Goal: Transaction & Acquisition: Purchase product/service

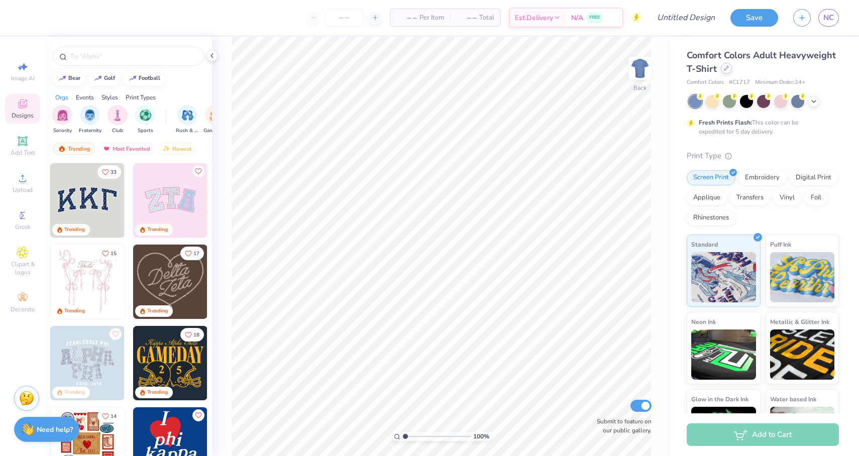
click at [732, 72] on div at bounding box center [726, 68] width 11 height 11
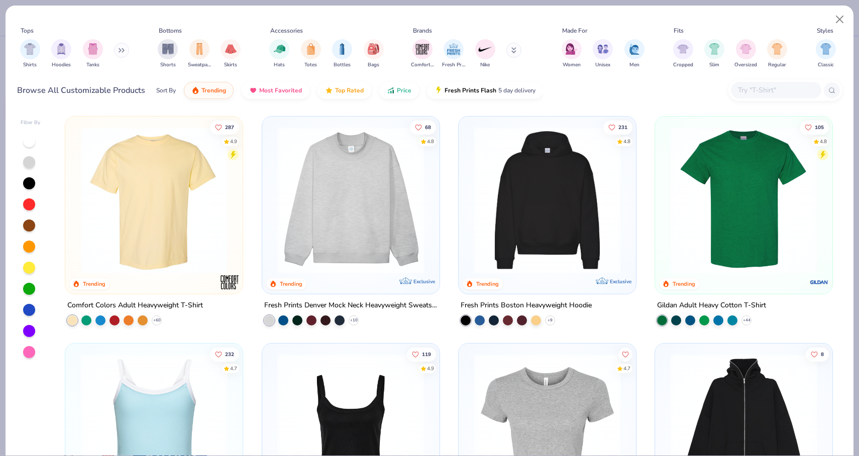
click at [114, 52] on div "Shirts Hoodies Tanks" at bounding box center [75, 53] width 116 height 37
click at [128, 51] on button at bounding box center [121, 50] width 15 height 15
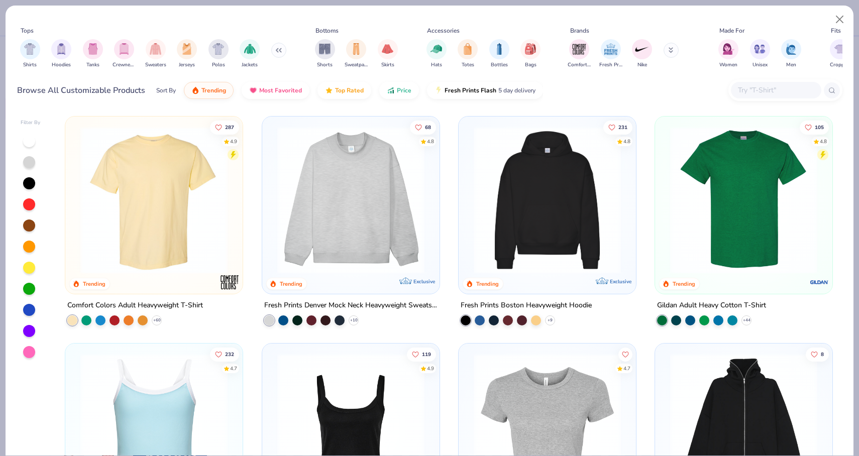
click at [128, 51] on img "filter for Crewnecks" at bounding box center [124, 49] width 11 height 12
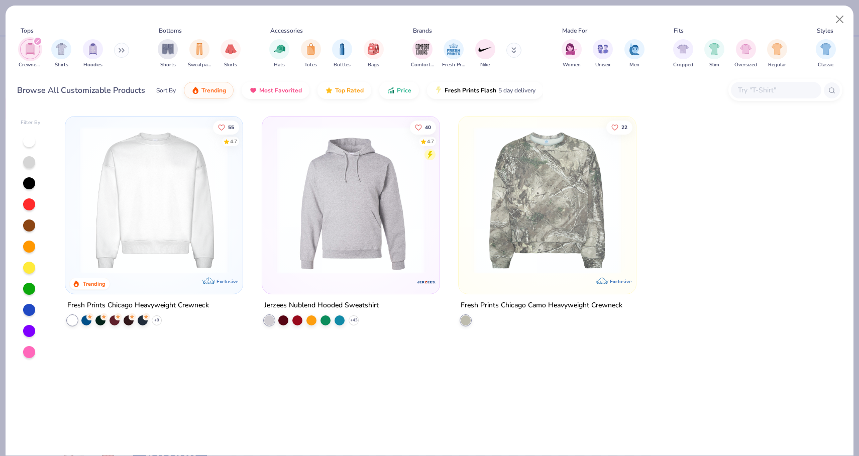
click at [166, 216] on img at bounding box center [153, 200] width 157 height 147
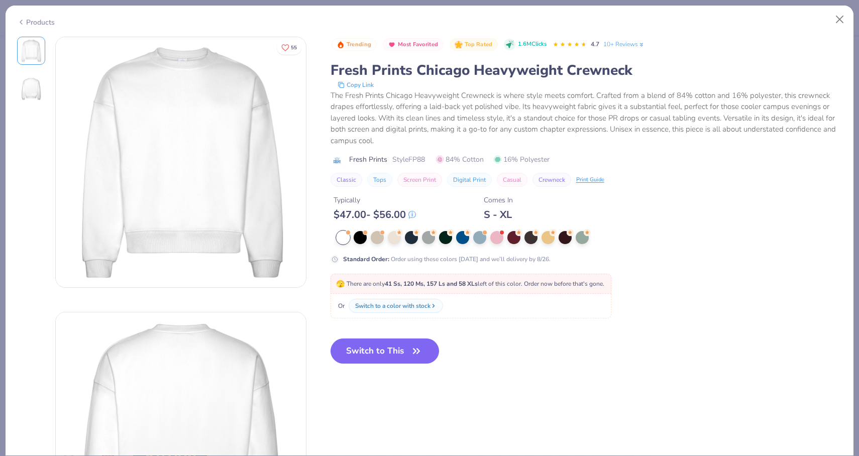
click at [33, 24] on div "Products" at bounding box center [36, 22] width 38 height 11
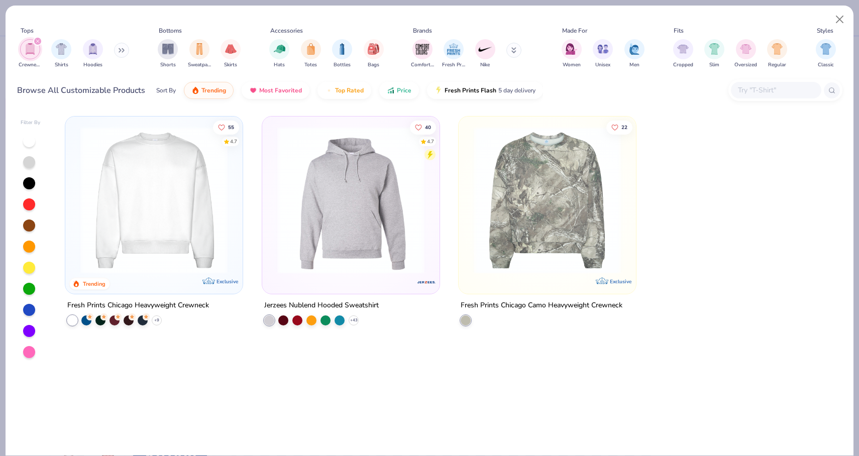
click at [121, 50] on icon at bounding box center [120, 51] width 2 height 4
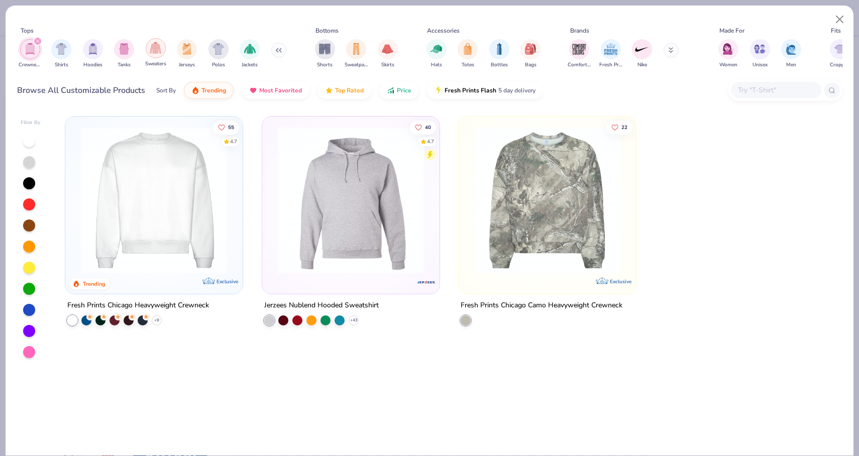
click at [157, 50] on img "filter for Sweaters" at bounding box center [156, 48] width 12 height 12
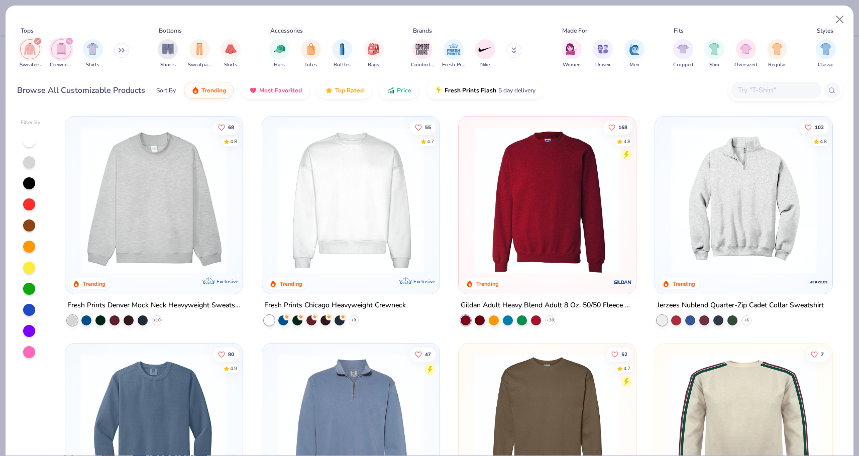
click at [176, 210] on img at bounding box center [153, 200] width 157 height 147
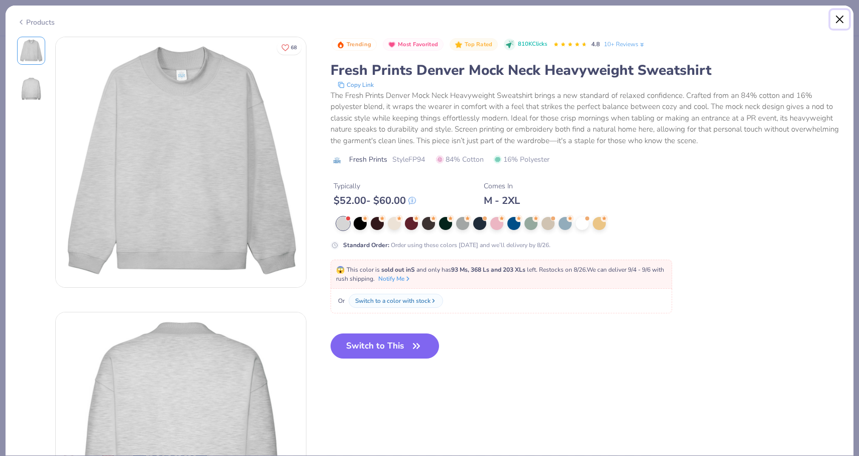
click at [843, 22] on button "Close" at bounding box center [839, 19] width 19 height 19
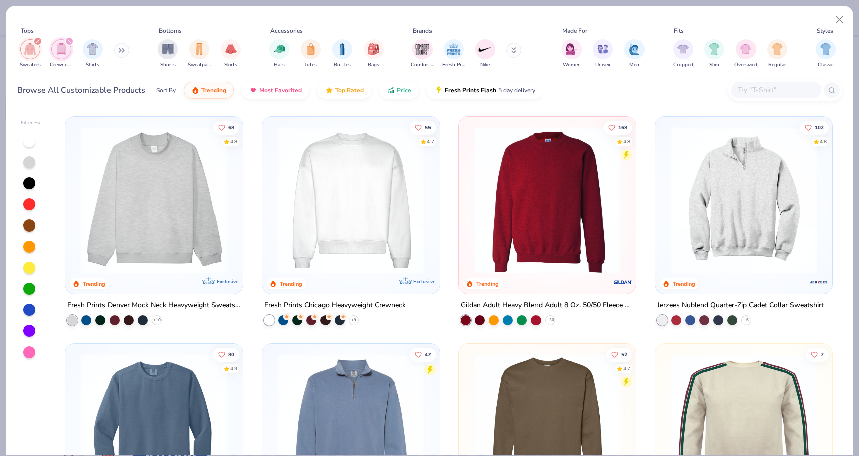
click at [365, 216] on img at bounding box center [350, 200] width 157 height 147
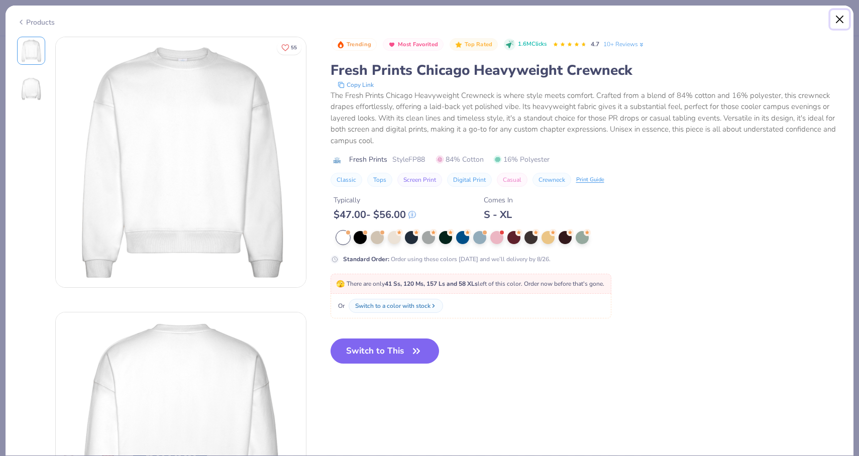
click at [846, 12] on button "Close" at bounding box center [839, 19] width 19 height 19
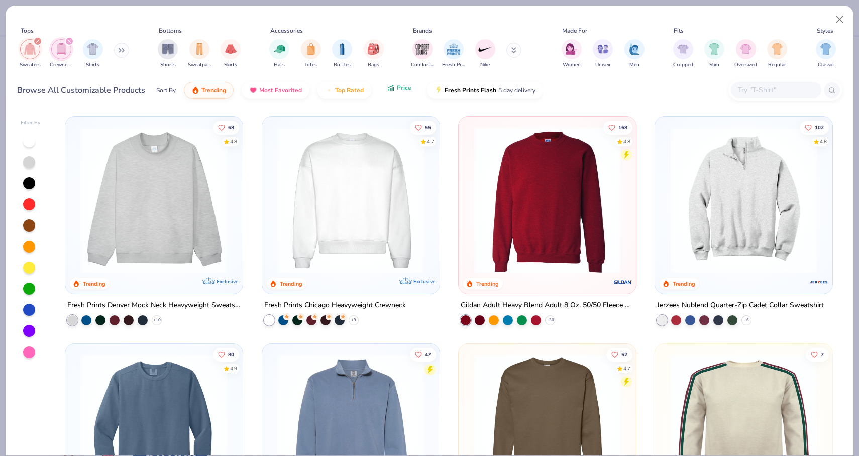
click at [398, 95] on button "Price" at bounding box center [399, 87] width 40 height 17
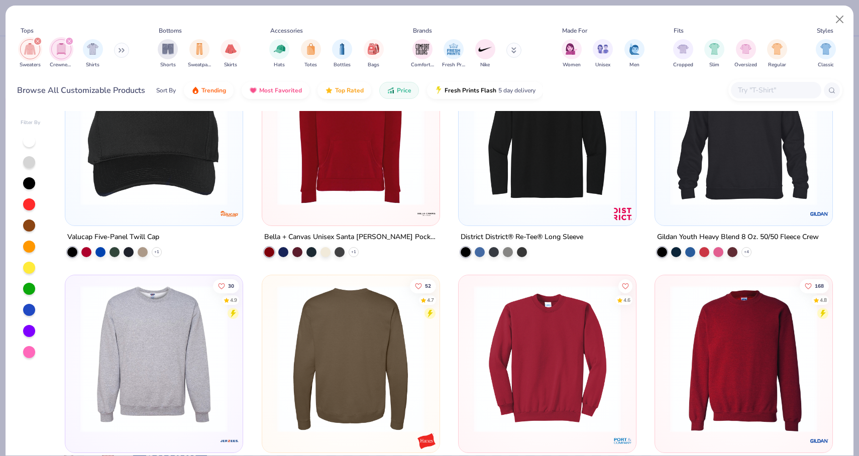
scroll to position [69, 0]
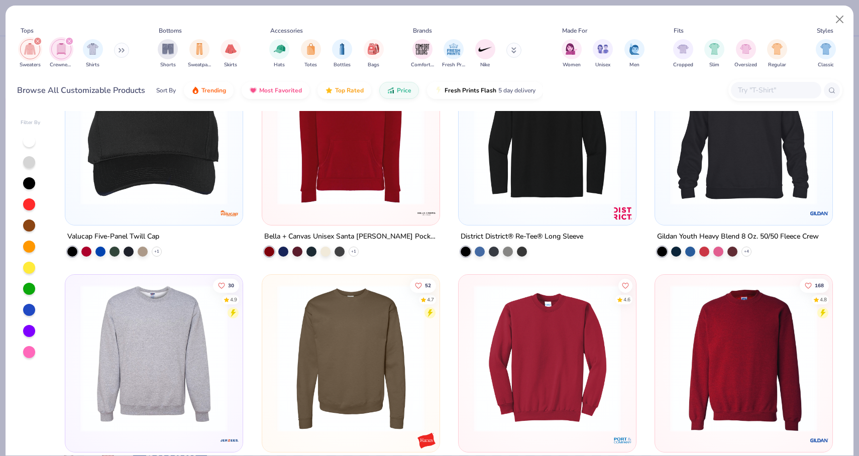
click at [355, 332] on img at bounding box center [350, 358] width 157 height 147
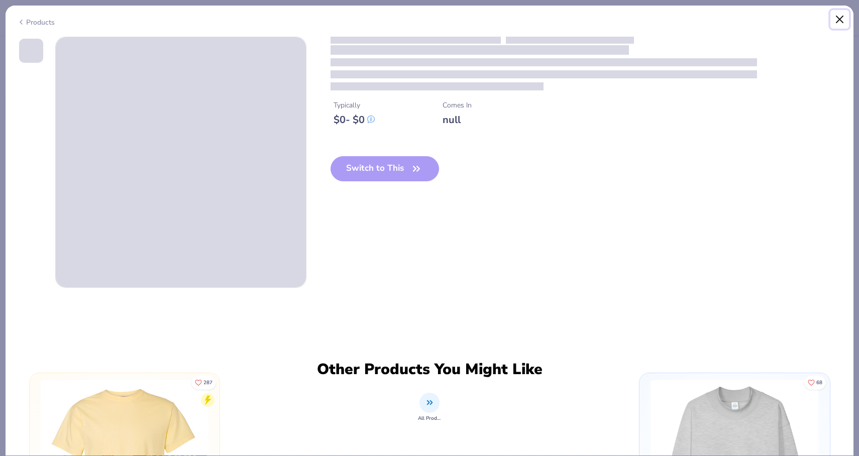
click at [841, 18] on button "Close" at bounding box center [839, 19] width 19 height 19
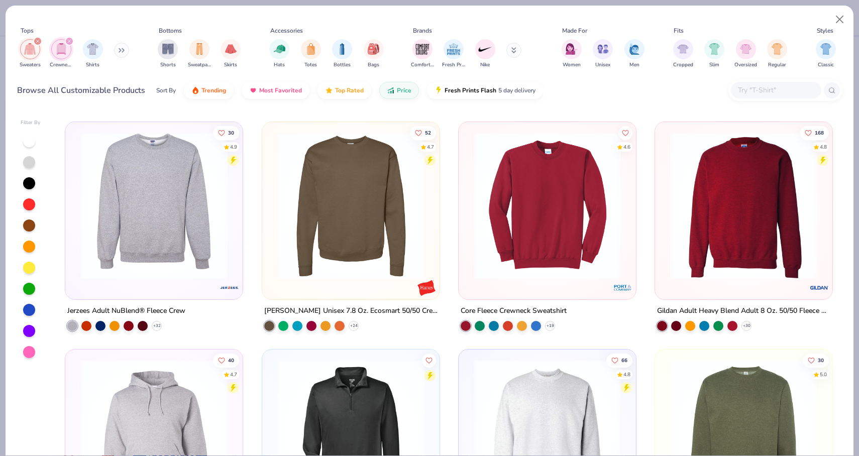
scroll to position [228, 0]
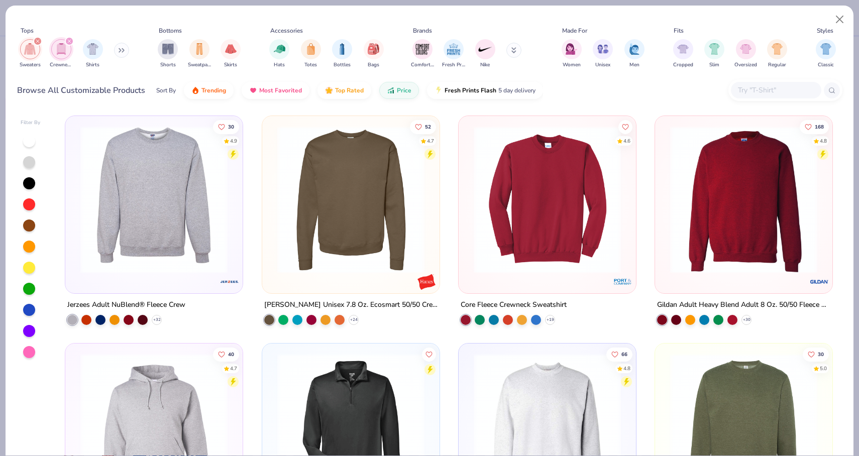
click at [354, 295] on div "52 4.7 [PERSON_NAME] Unisex 7.8 Oz. Ecosmart 50/50 Crewneck Sweatshirt + 24" at bounding box center [351, 221] width 178 height 210
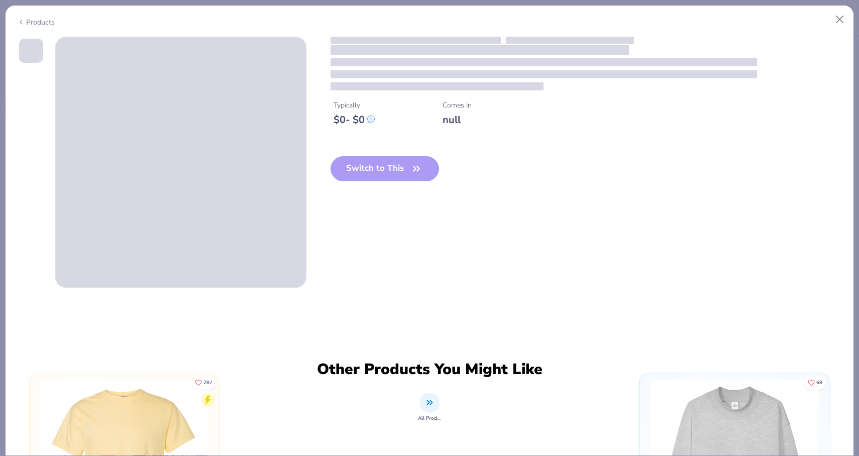
click at [354, 303] on div "Typically $ 0 - $ 0 Comes In null Switch to This Other Products You Might Like …" at bounding box center [430, 247] width 848 height 420
click at [379, 171] on div "Switch to This" at bounding box center [385, 176] width 109 height 41
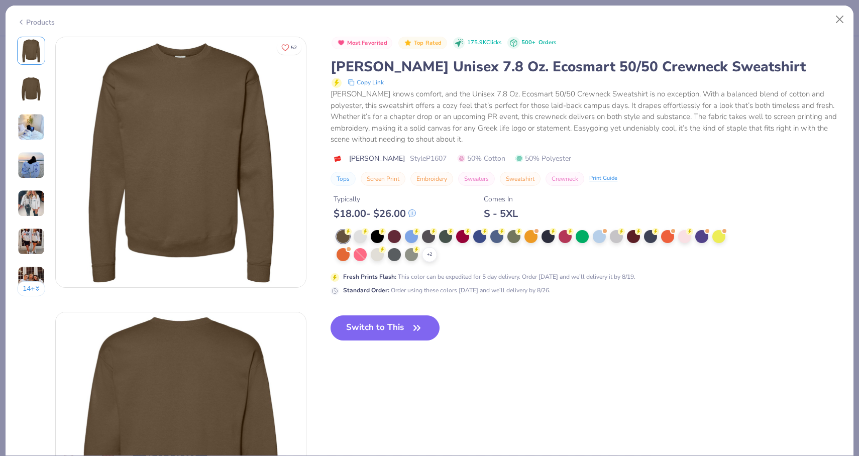
click at [30, 90] on img at bounding box center [31, 89] width 24 height 24
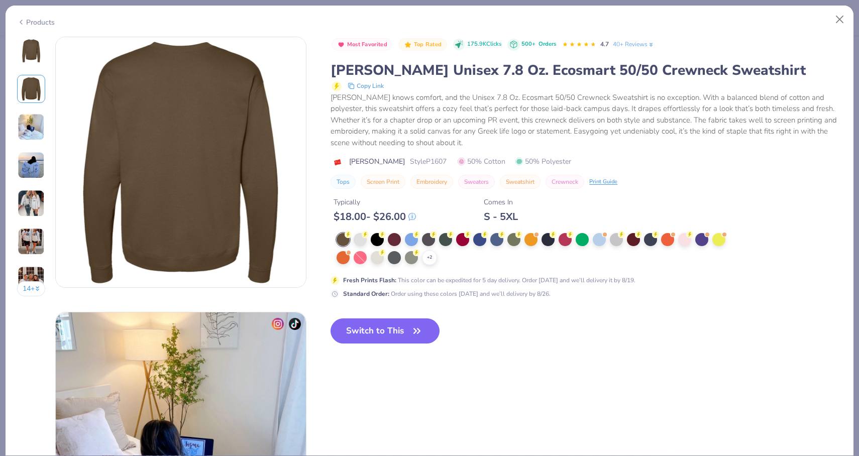
click at [29, 126] on img at bounding box center [31, 127] width 27 height 27
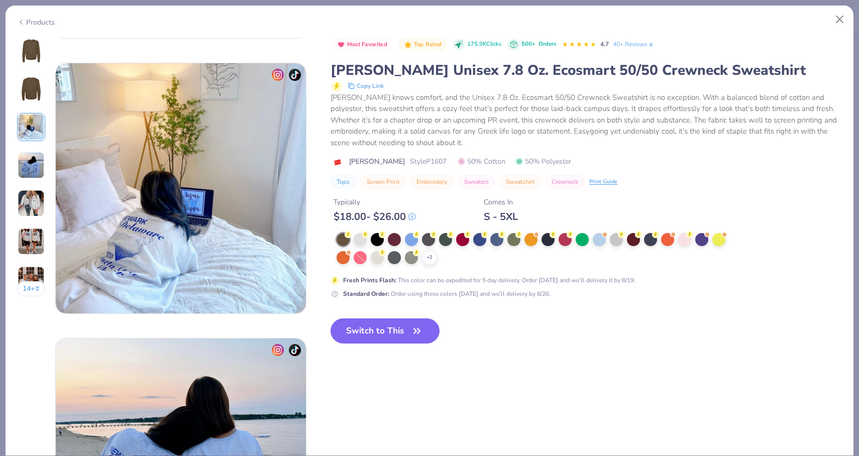
scroll to position [551, 0]
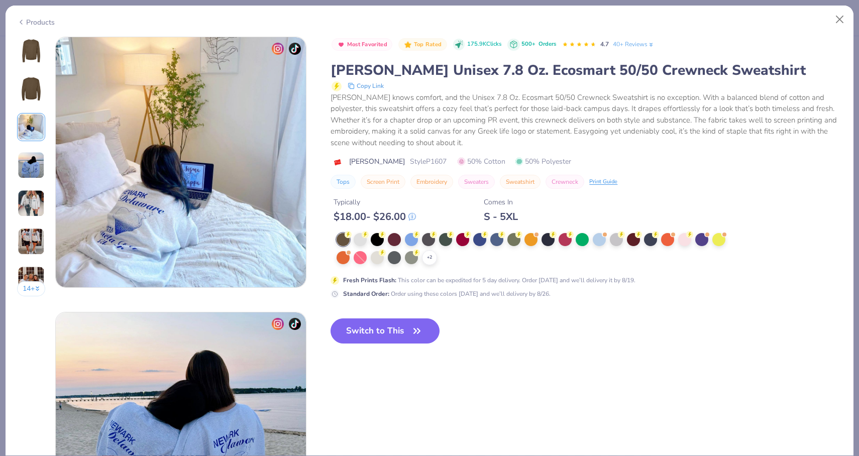
click at [30, 161] on img at bounding box center [31, 165] width 27 height 27
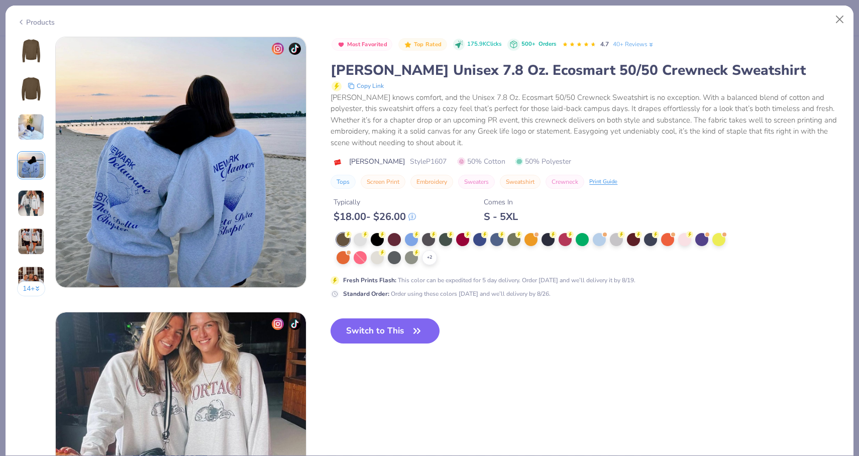
click at [31, 191] on img at bounding box center [31, 203] width 27 height 27
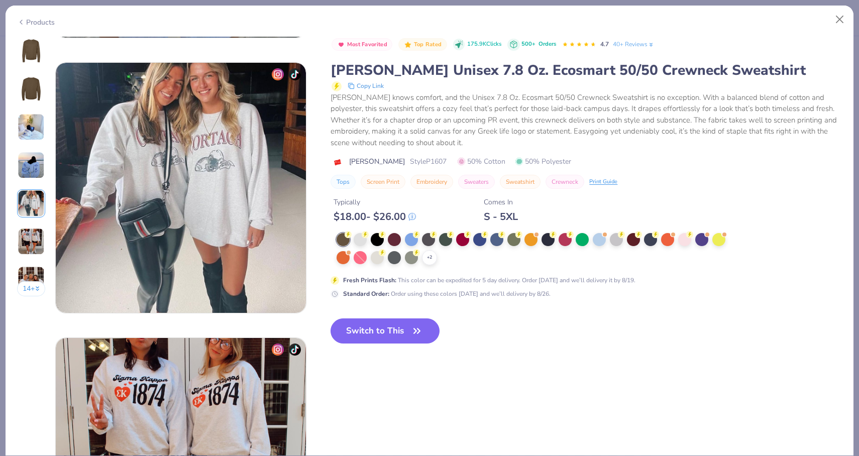
scroll to position [1101, 0]
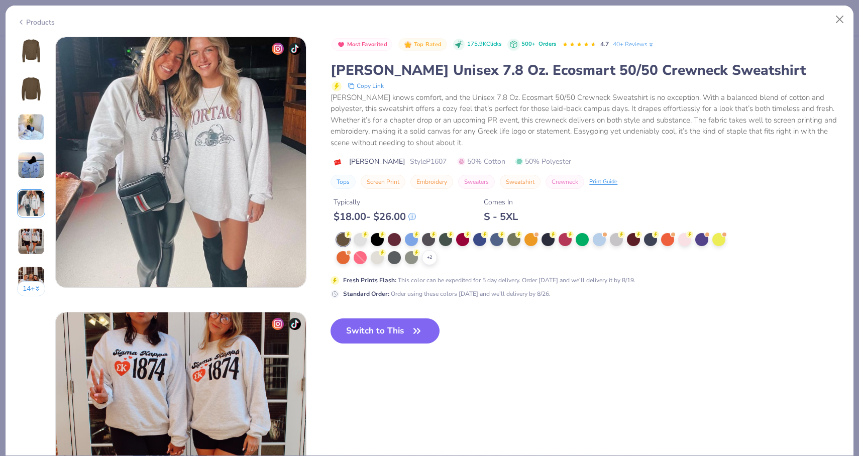
click at [31, 216] on img at bounding box center [31, 203] width 27 height 27
click at [35, 240] on img at bounding box center [31, 241] width 27 height 27
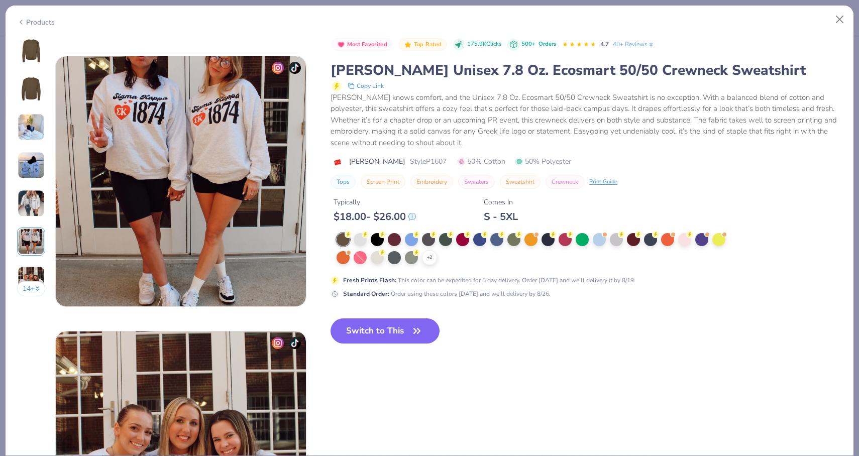
scroll to position [1377, 0]
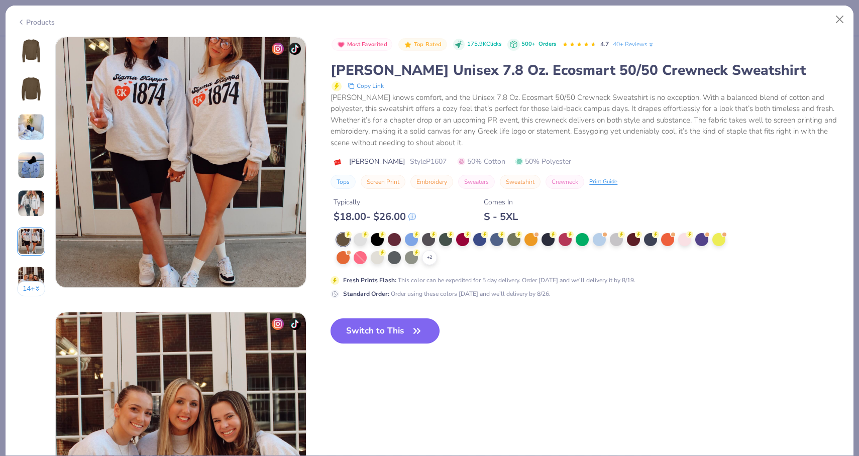
click at [395, 328] on button "Switch to This" at bounding box center [385, 331] width 109 height 25
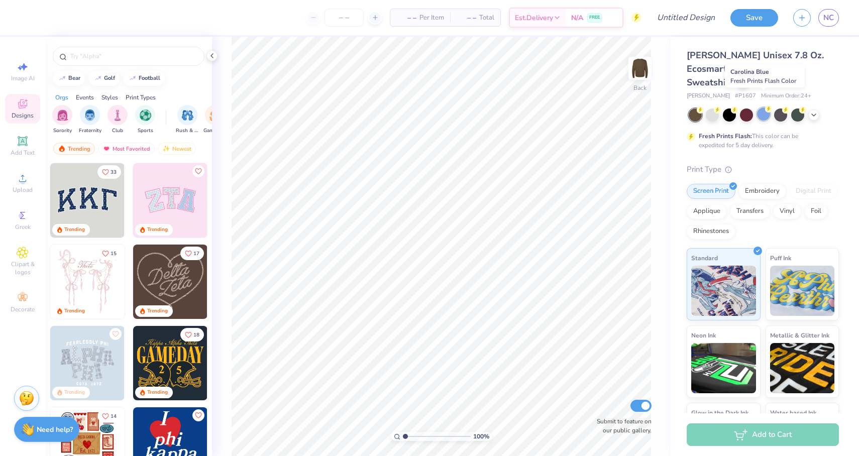
click at [765, 108] on div at bounding box center [763, 114] width 13 height 13
click at [818, 70] on div "[PERSON_NAME] Unisex 7.8 Oz. Ecosmart 50/50 Crewneck Sweatshirt" at bounding box center [763, 69] width 152 height 41
click at [746, 79] on icon at bounding box center [743, 81] width 5 height 5
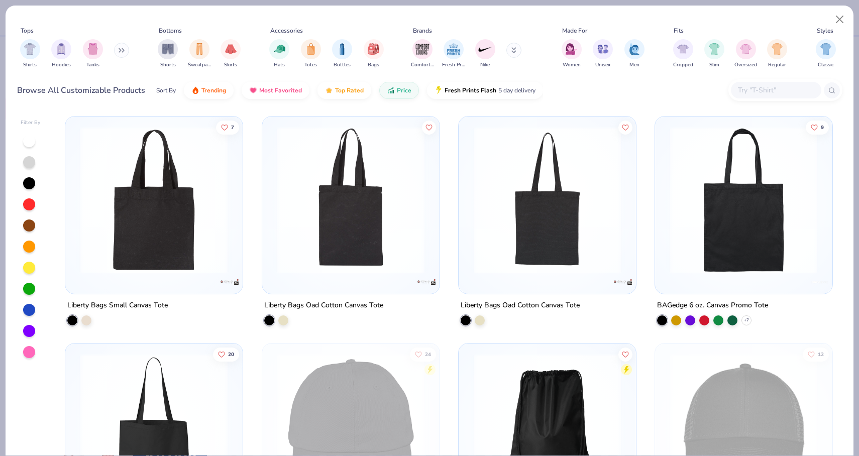
click at [120, 51] on icon at bounding box center [122, 50] width 6 height 5
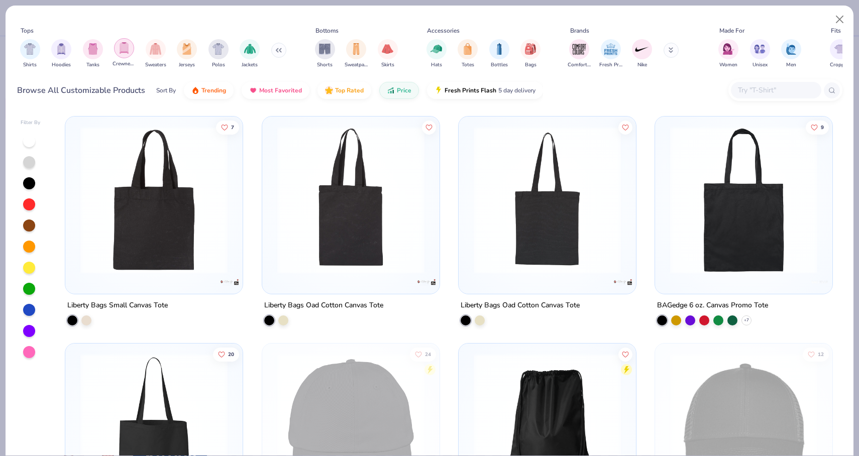
click at [126, 52] on img "filter for Crewnecks" at bounding box center [124, 48] width 11 height 12
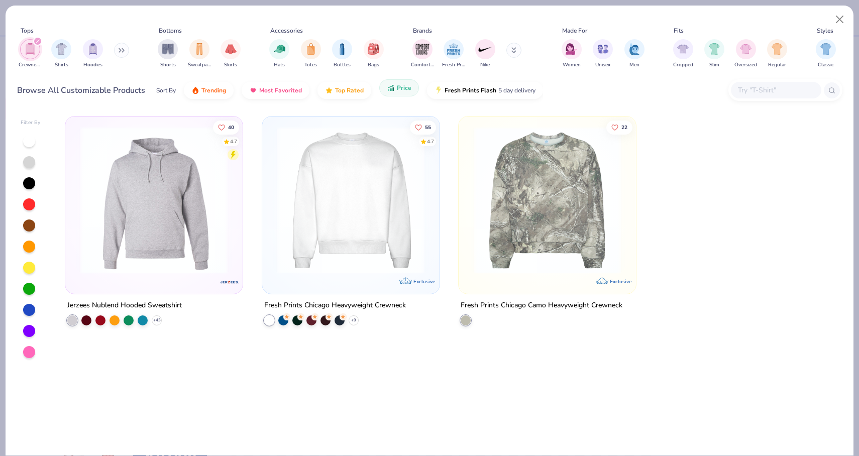
click at [398, 93] on button "Price" at bounding box center [399, 87] width 40 height 17
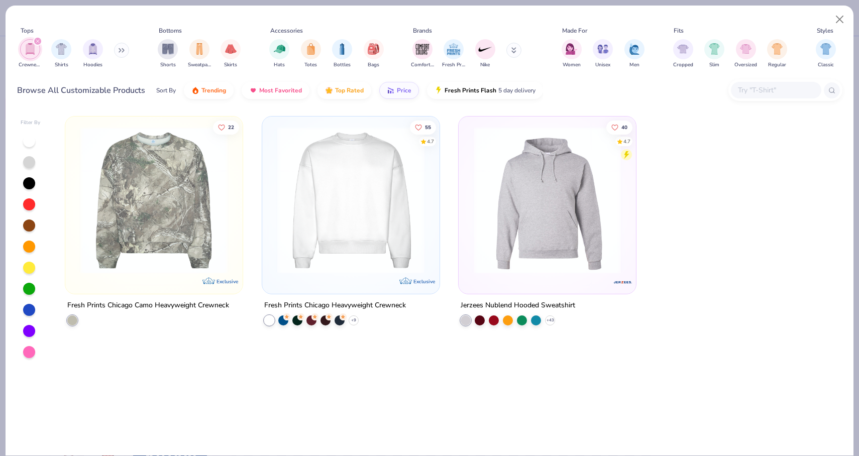
click at [118, 53] on button at bounding box center [121, 50] width 15 height 15
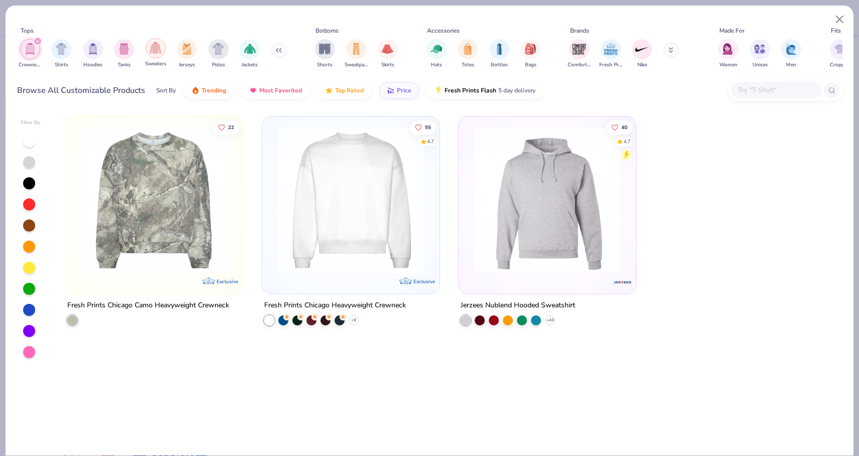
click at [152, 49] on img "filter for Sweaters" at bounding box center [156, 48] width 12 height 12
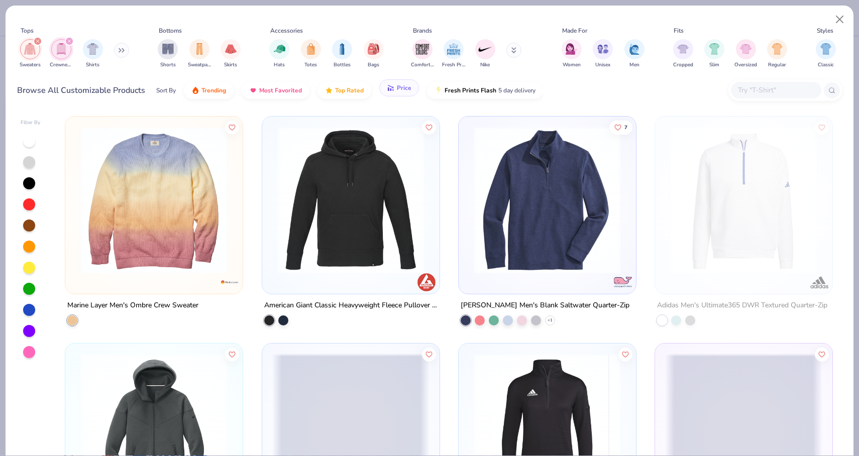
click at [393, 94] on button "Price" at bounding box center [399, 87] width 40 height 17
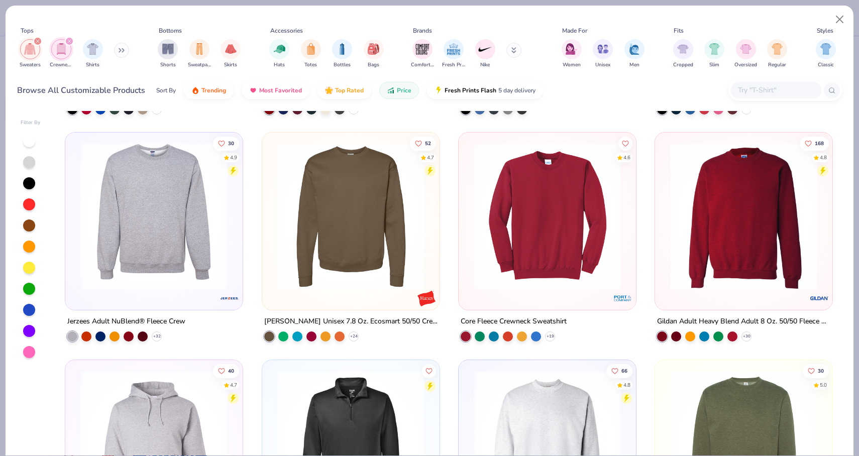
scroll to position [214, 0]
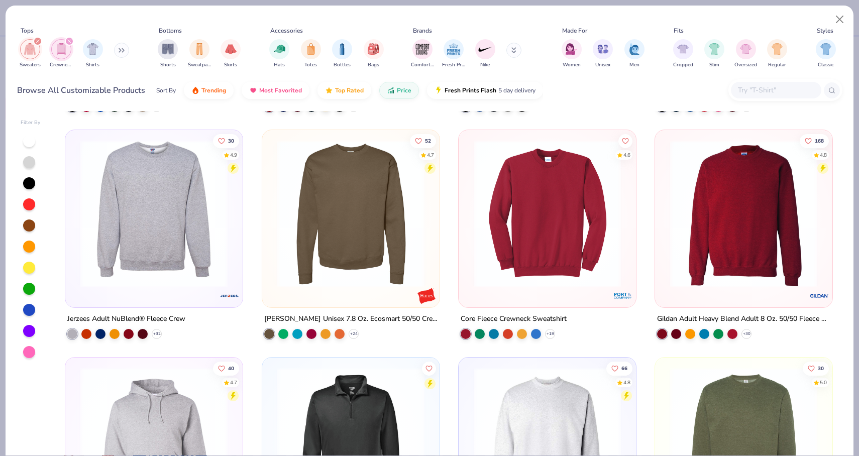
click at [519, 231] on img at bounding box center [547, 213] width 157 height 147
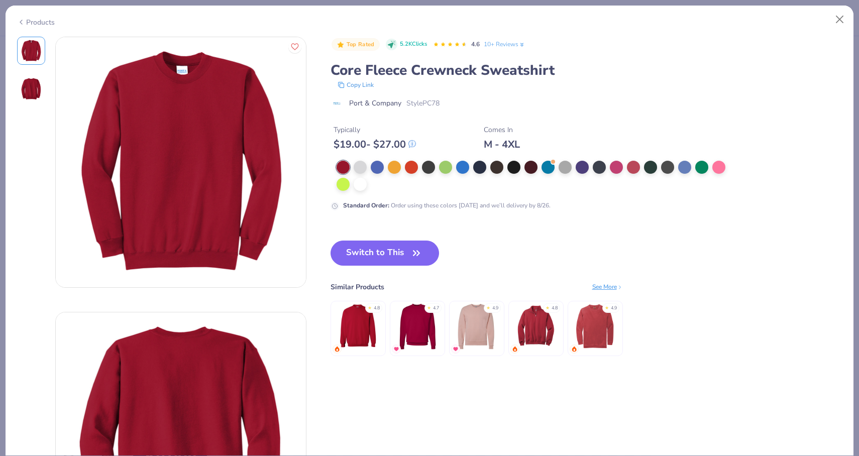
click at [849, 29] on div "Products" at bounding box center [430, 19] width 848 height 26
click at [843, 22] on button "Close" at bounding box center [839, 19] width 19 height 19
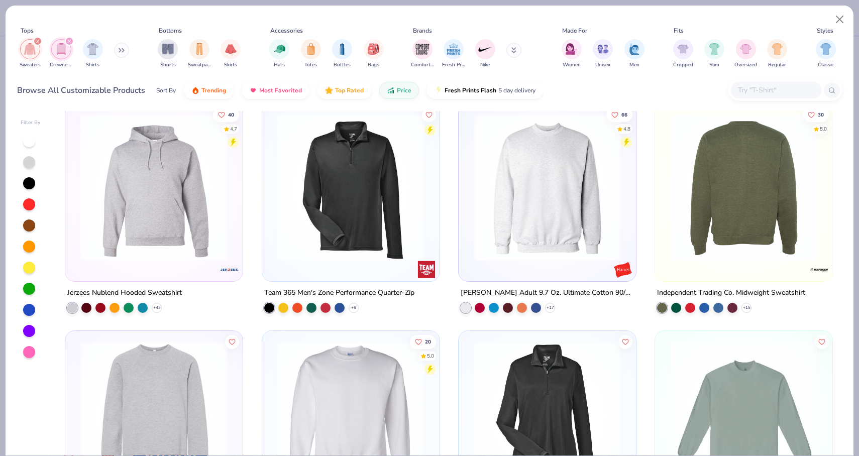
scroll to position [468, 0]
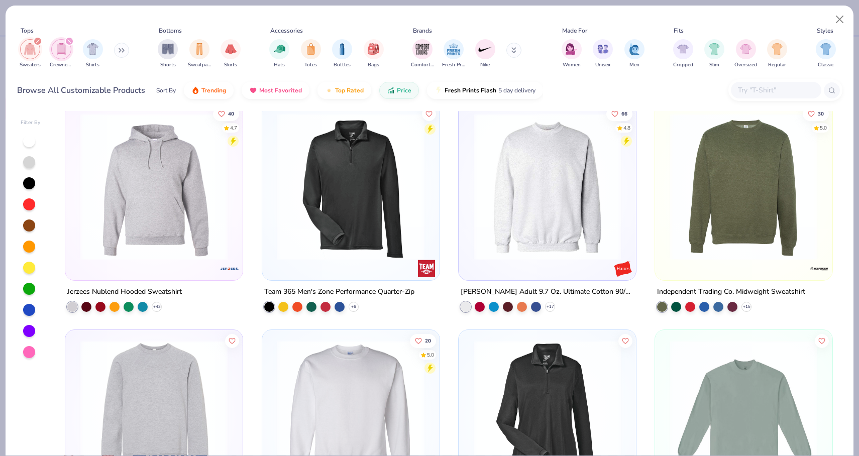
click at [567, 198] on img at bounding box center [547, 186] width 157 height 147
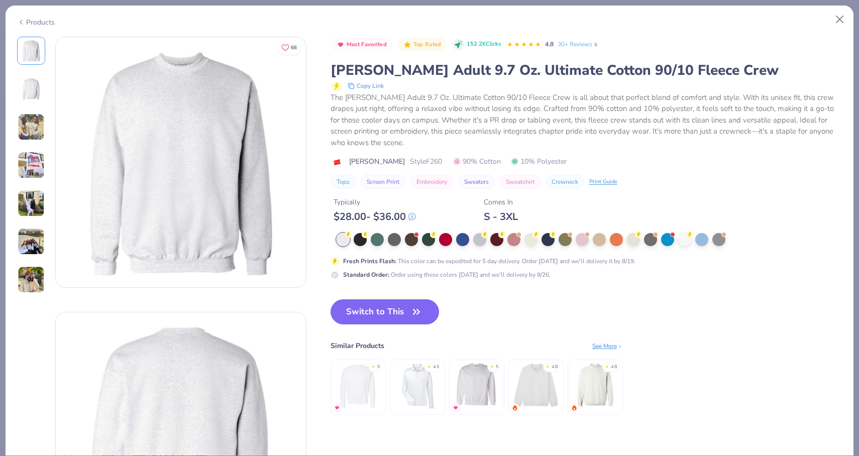
click at [39, 129] on img at bounding box center [31, 127] width 27 height 27
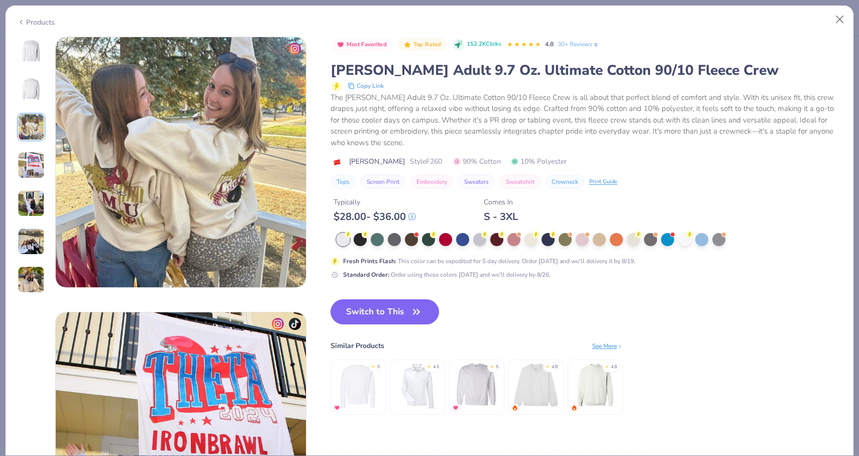
click at [34, 158] on img at bounding box center [31, 165] width 27 height 27
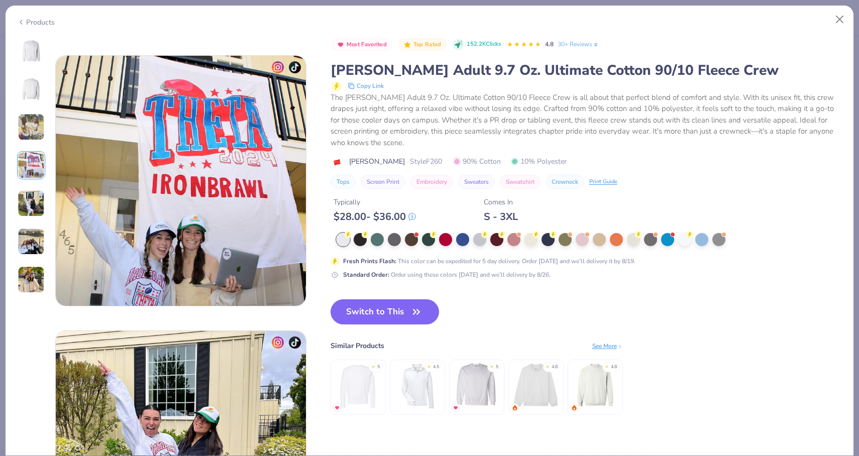
scroll to position [826, 0]
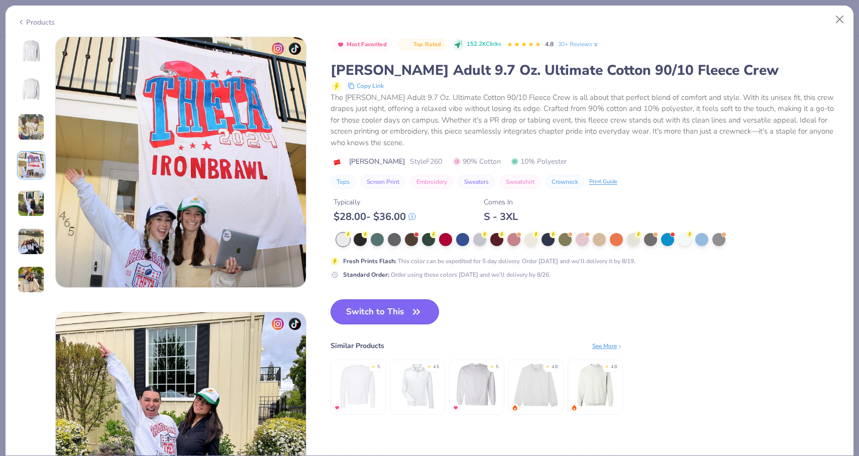
click at [377, 317] on button "Switch to This" at bounding box center [385, 311] width 109 height 25
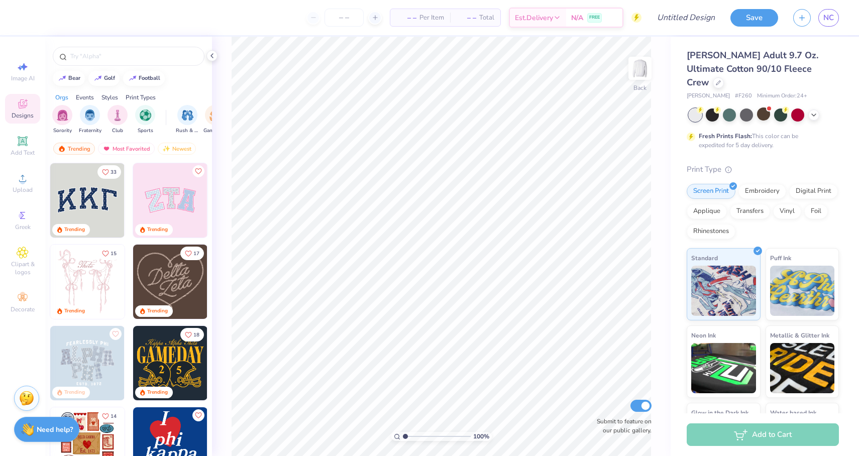
click at [768, 92] on span "Minimum Order: 24 +" at bounding box center [782, 96] width 50 height 9
click at [721, 79] on icon at bounding box center [718, 81] width 5 height 5
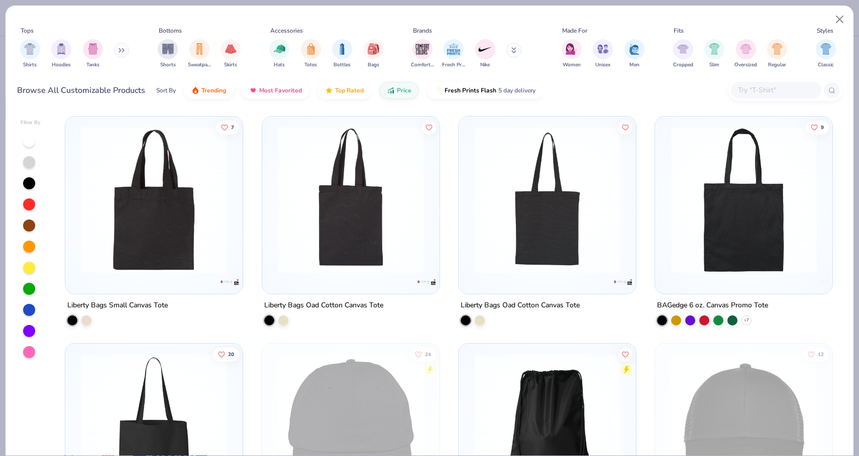
click at [125, 49] on icon at bounding box center [122, 50] width 6 height 5
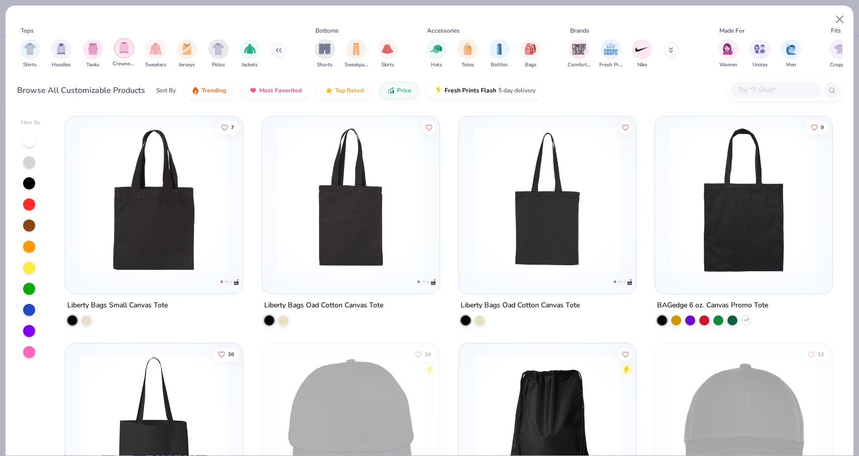
click at [129, 52] on img "filter for Crewnecks" at bounding box center [124, 48] width 11 height 12
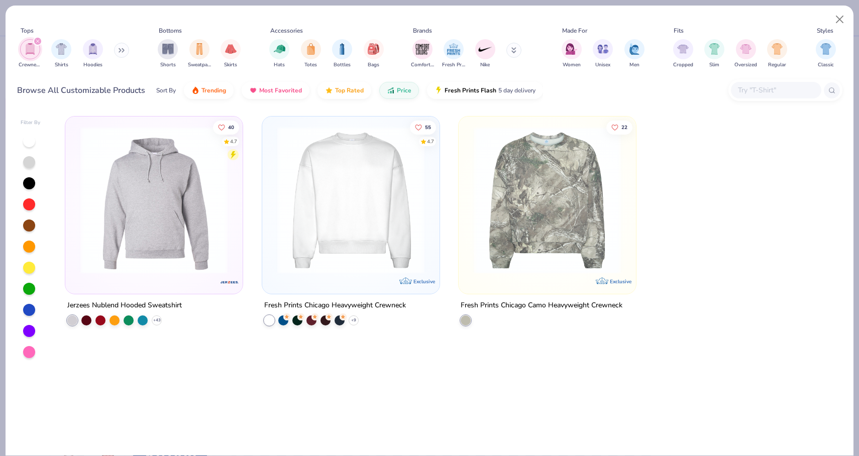
click at [114, 49] on div "Crewnecks Shirts Hoodies" at bounding box center [75, 53] width 116 height 37
click at [125, 48] on icon at bounding box center [122, 50] width 6 height 5
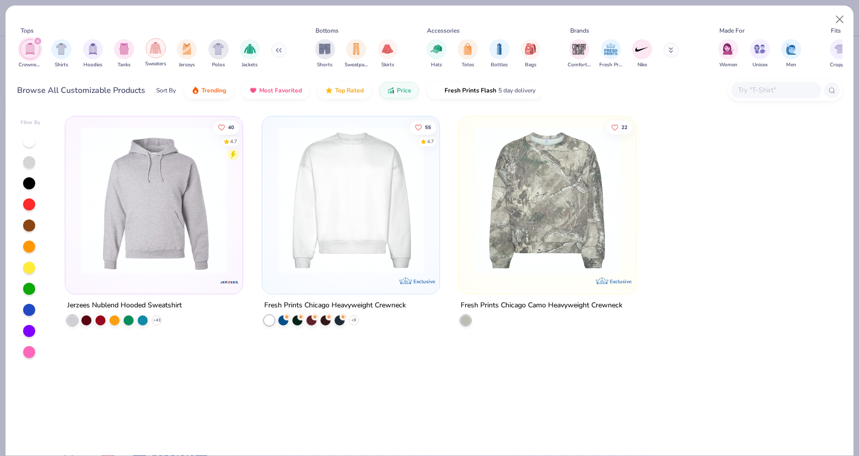
click at [158, 47] on img "filter for Sweaters" at bounding box center [156, 48] width 12 height 12
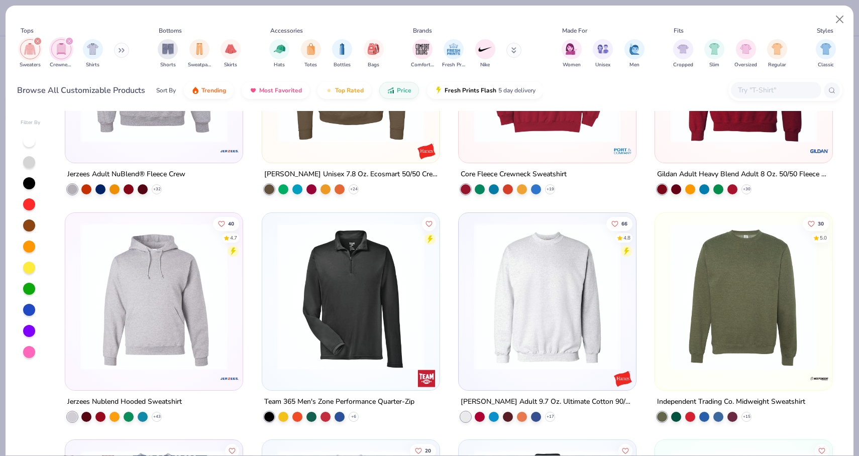
scroll to position [360, 0]
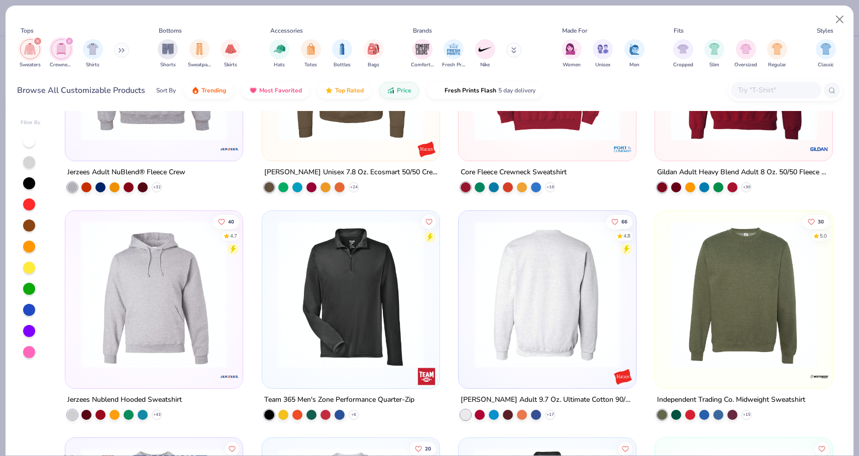
click at [527, 301] on img at bounding box center [547, 294] width 157 height 147
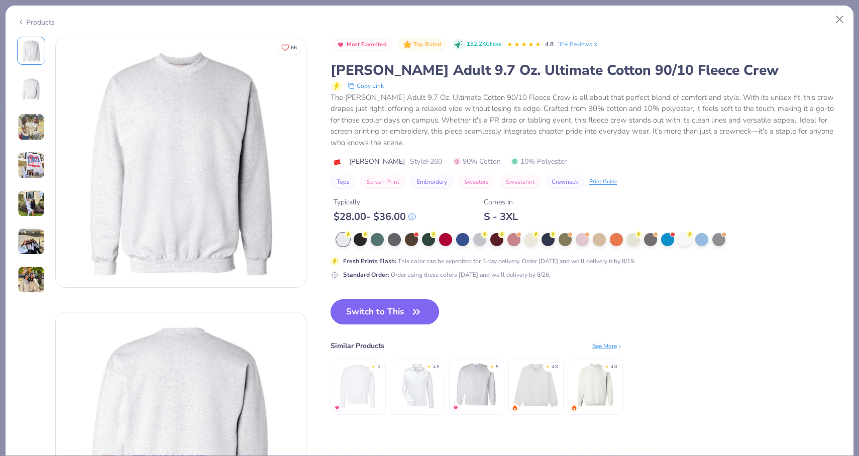
click at [410, 308] on icon "button" at bounding box center [416, 312] width 14 height 14
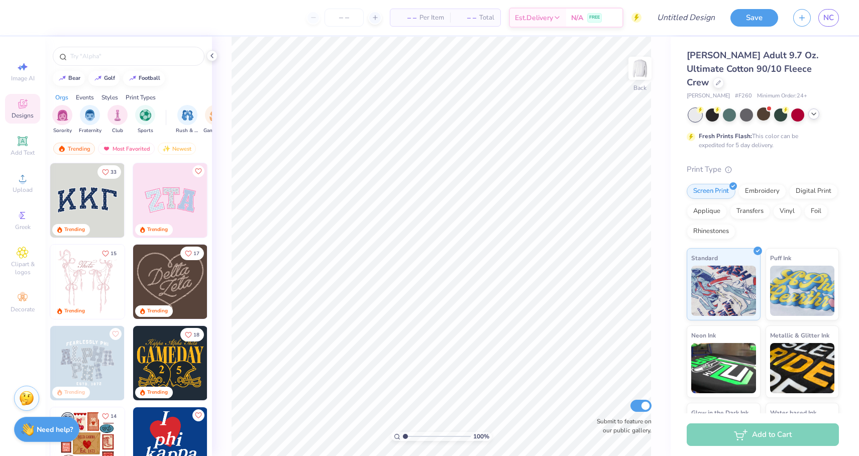
click at [816, 110] on icon at bounding box center [814, 114] width 8 height 8
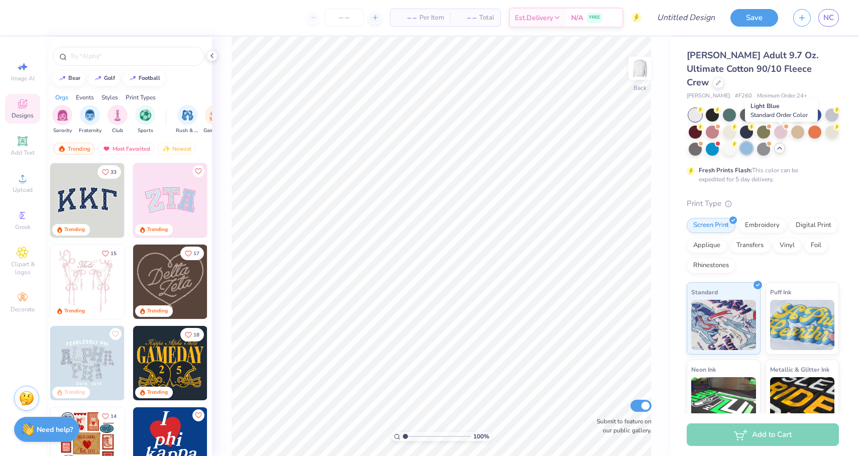
click at [753, 142] on div at bounding box center [746, 148] width 13 height 13
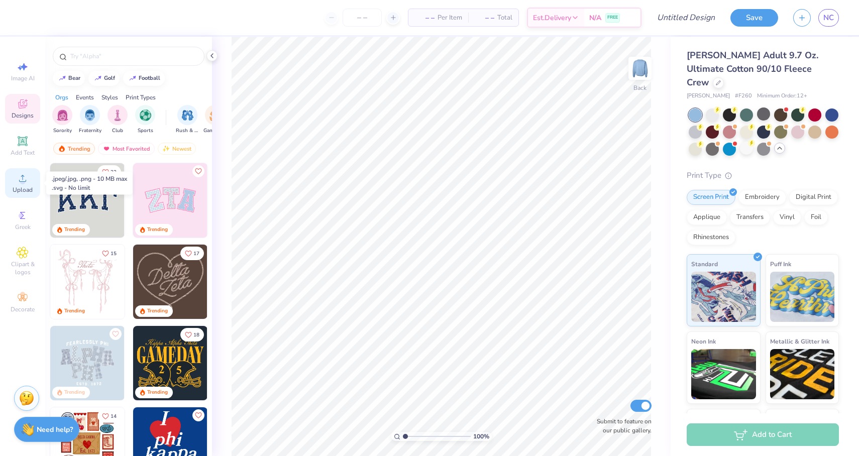
click at [26, 188] on span "Upload" at bounding box center [23, 190] width 20 height 8
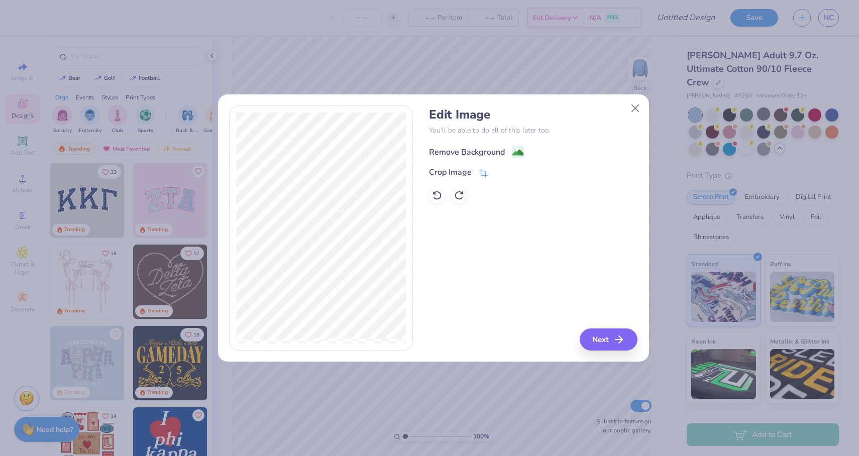
click at [477, 150] on div "Remove Background" at bounding box center [467, 152] width 76 height 12
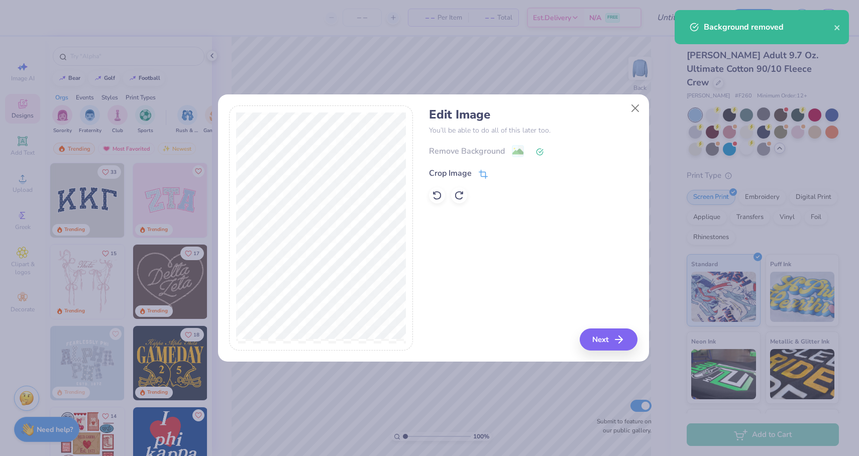
click at [487, 173] on icon at bounding box center [483, 174] width 9 height 9
click at [614, 341] on div "Edit Image You’ll be able to do all of this later too. Remove Background Crop I…" at bounding box center [533, 228] width 209 height 245
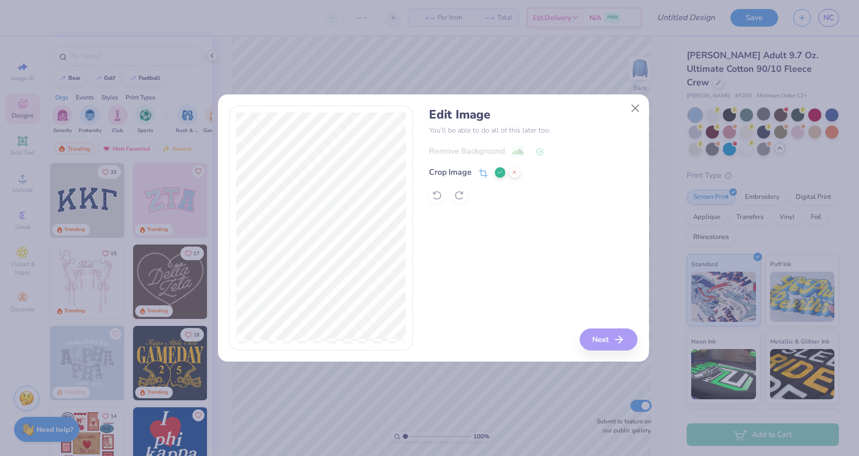
click at [497, 171] on icon at bounding box center [500, 172] width 6 height 6
click at [616, 342] on icon "button" at bounding box center [622, 340] width 12 height 12
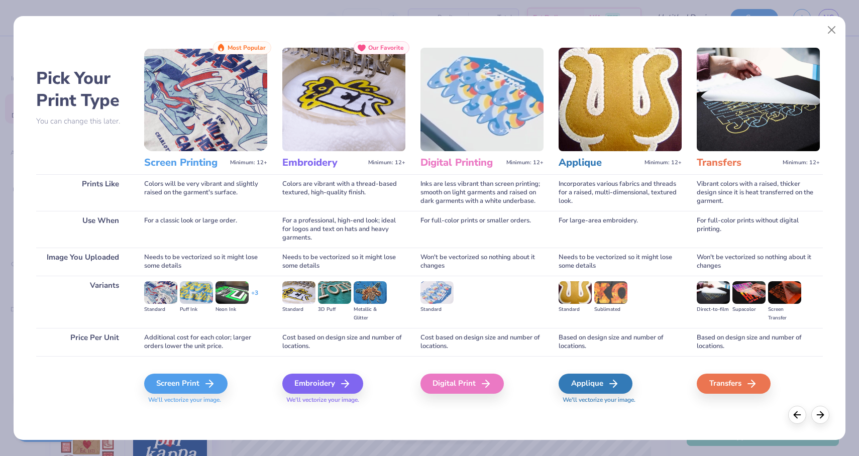
scroll to position [0, 23]
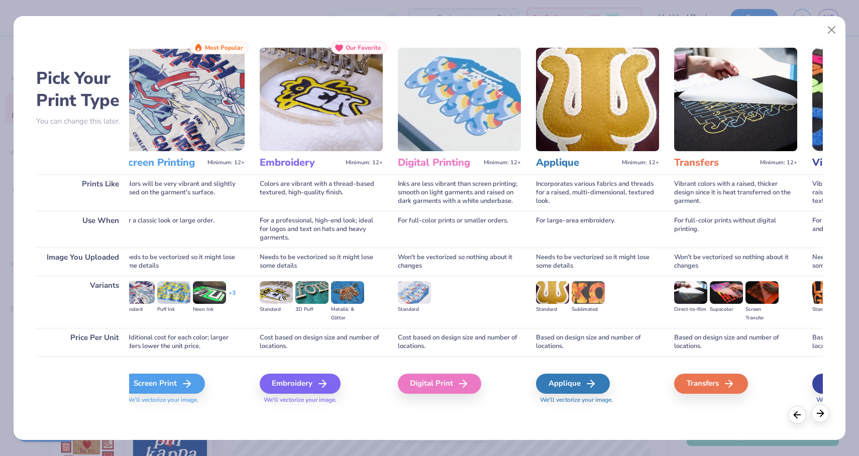
click at [820, 413] on line at bounding box center [820, 413] width 7 height 0
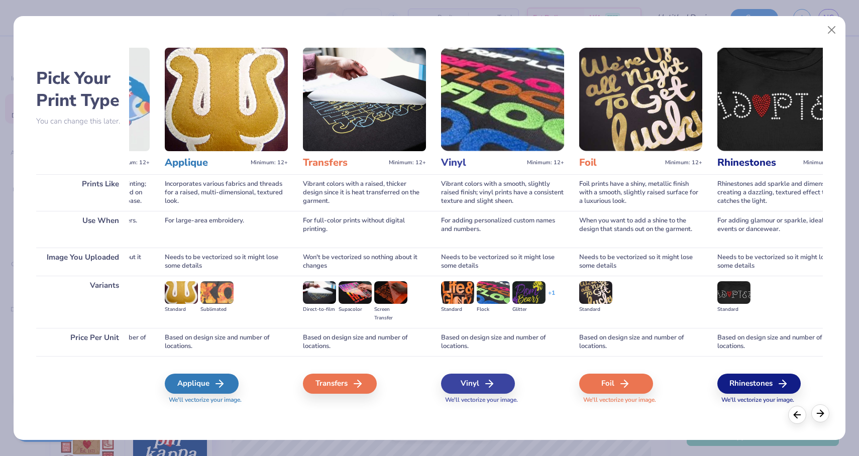
scroll to position [0, 416]
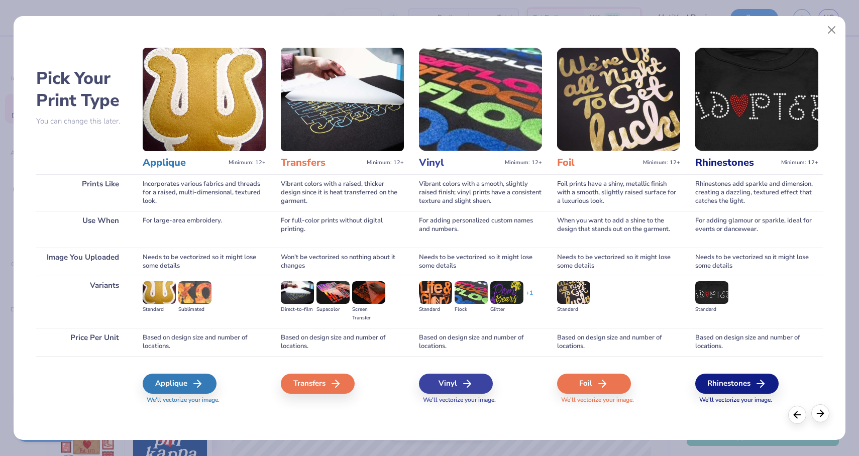
click at [823, 421] on div at bounding box center [820, 413] width 18 height 18
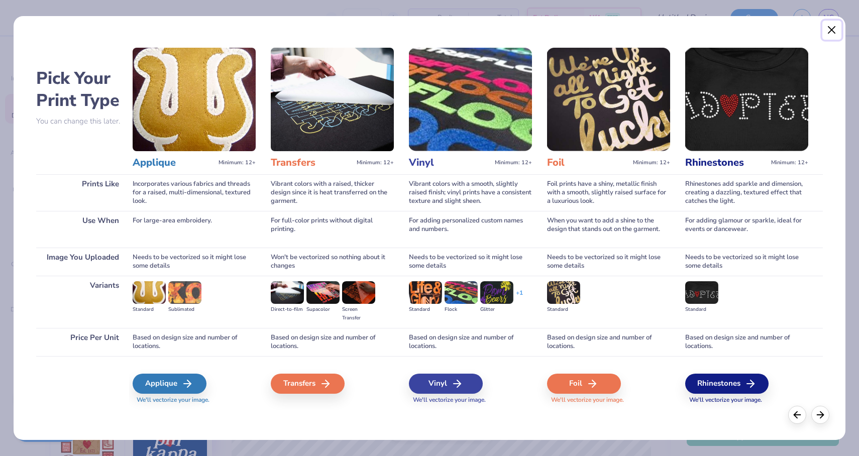
click at [826, 33] on button "Close" at bounding box center [831, 30] width 19 height 19
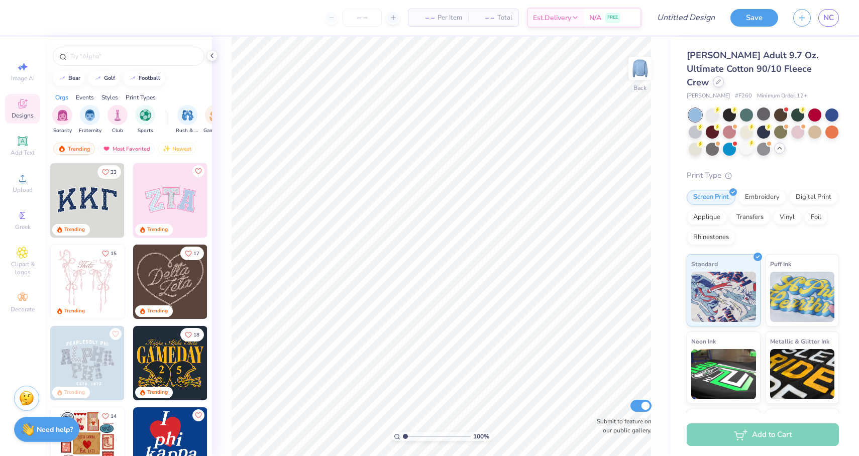
click at [721, 79] on icon at bounding box center [718, 81] width 5 height 5
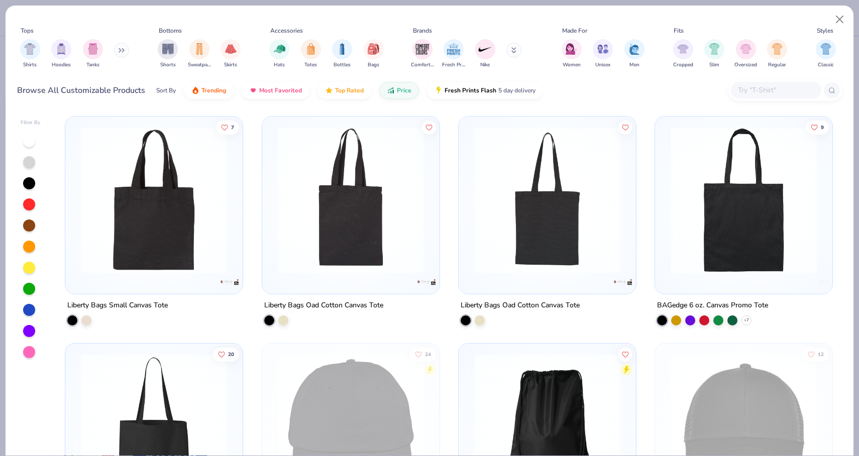
click at [119, 51] on button at bounding box center [121, 50] width 15 height 15
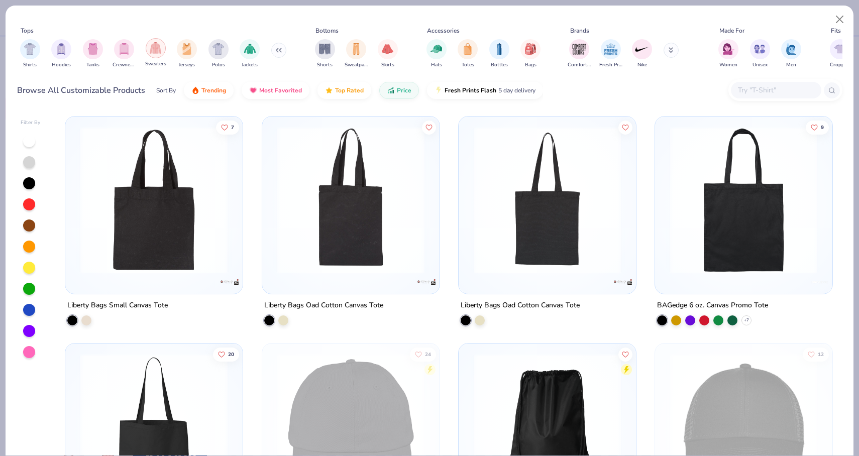
click at [159, 53] on img "filter for Sweaters" at bounding box center [156, 48] width 12 height 12
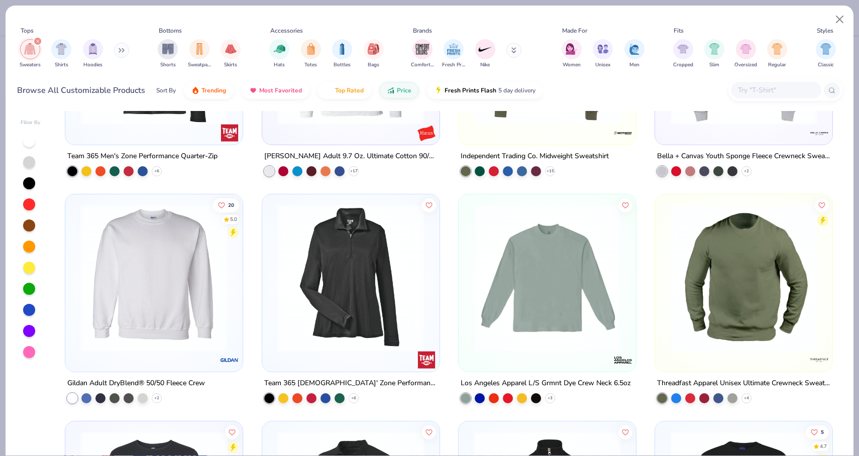
scroll to position [606, 0]
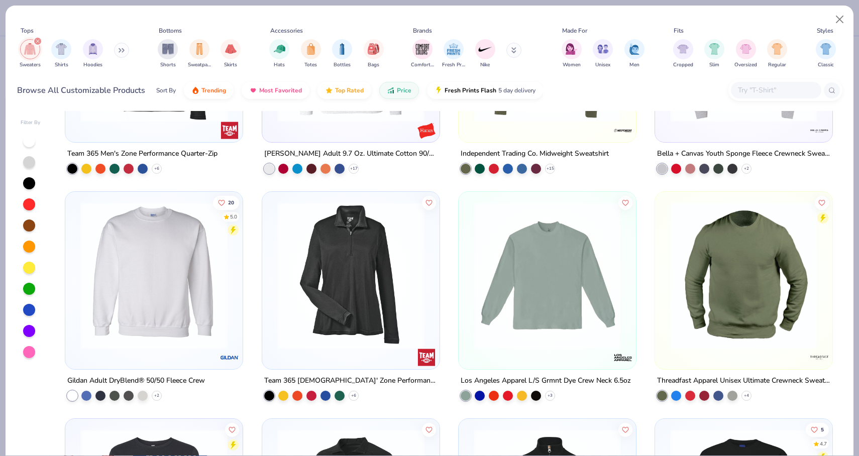
click at [171, 285] on img at bounding box center [153, 275] width 157 height 147
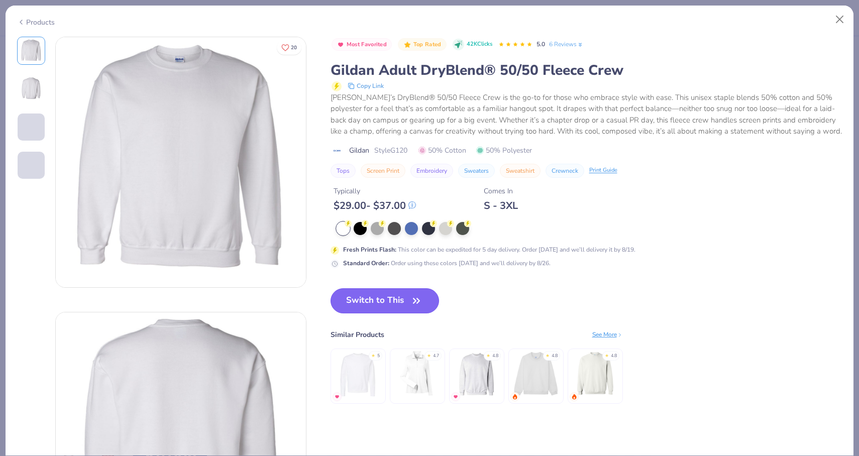
click at [389, 295] on button "Switch to This" at bounding box center [385, 300] width 109 height 25
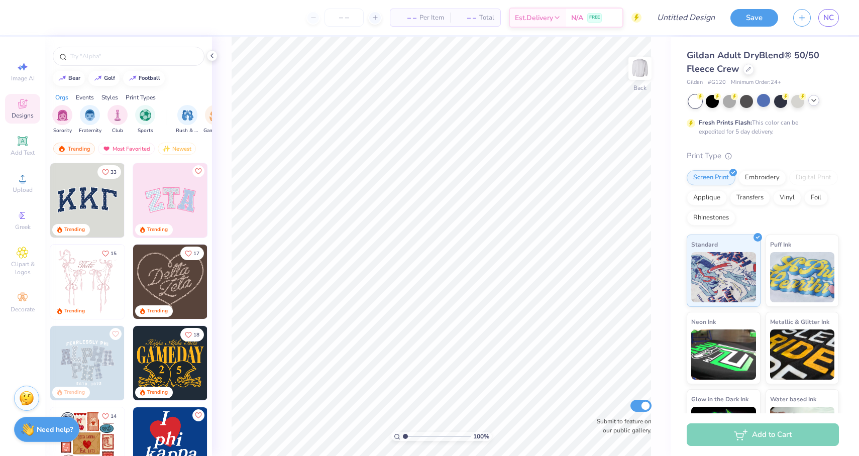
click at [815, 103] on icon at bounding box center [814, 100] width 8 height 8
click at [711, 102] on div at bounding box center [712, 100] width 13 height 13
click at [25, 179] on icon at bounding box center [23, 178] width 12 height 12
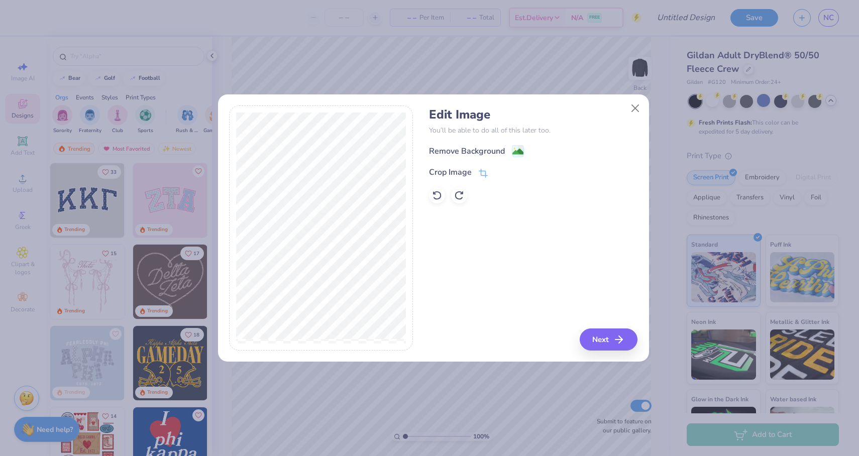
click at [481, 145] on div "Remove Background" at bounding box center [533, 151] width 209 height 13
click at [479, 149] on div "Remove Background" at bounding box center [467, 152] width 76 height 12
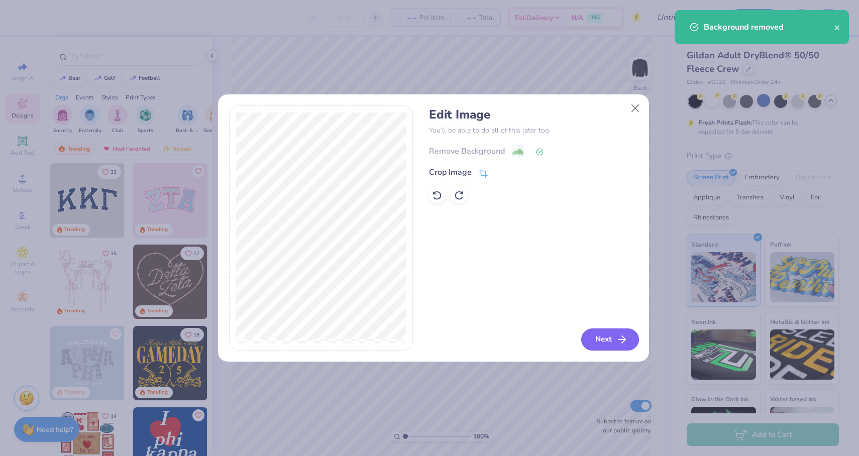
click at [605, 341] on button "Next" at bounding box center [610, 340] width 58 height 22
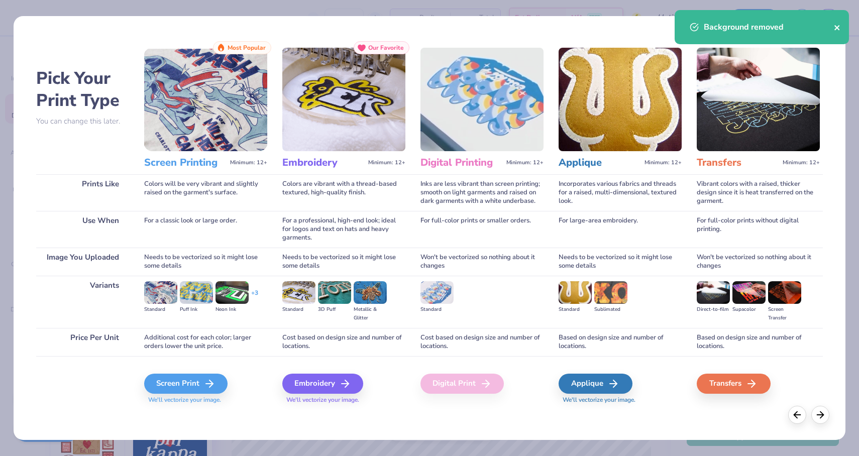
click at [840, 28] on icon "close" at bounding box center [837, 28] width 7 height 8
